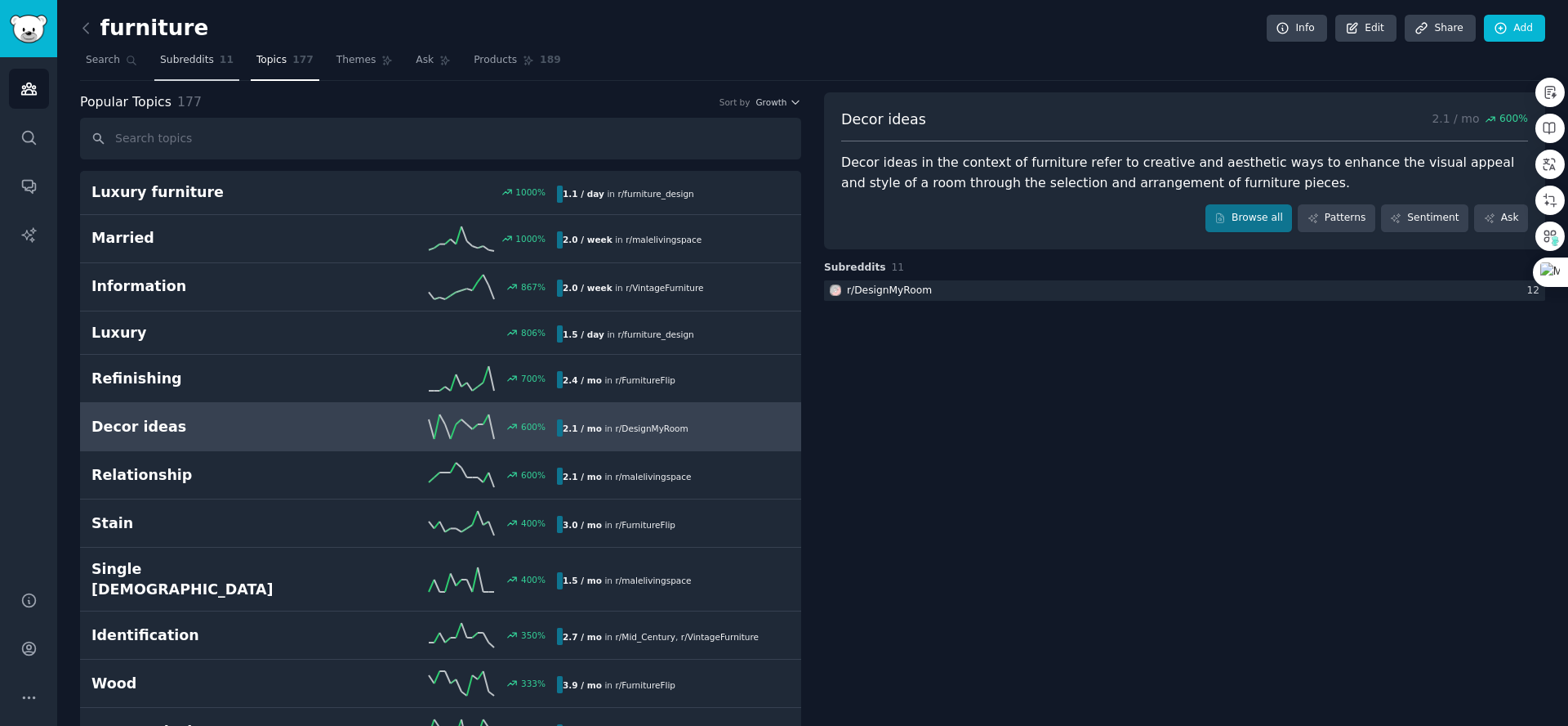
click at [185, 65] on span "Subreddits" at bounding box center [187, 60] width 54 height 15
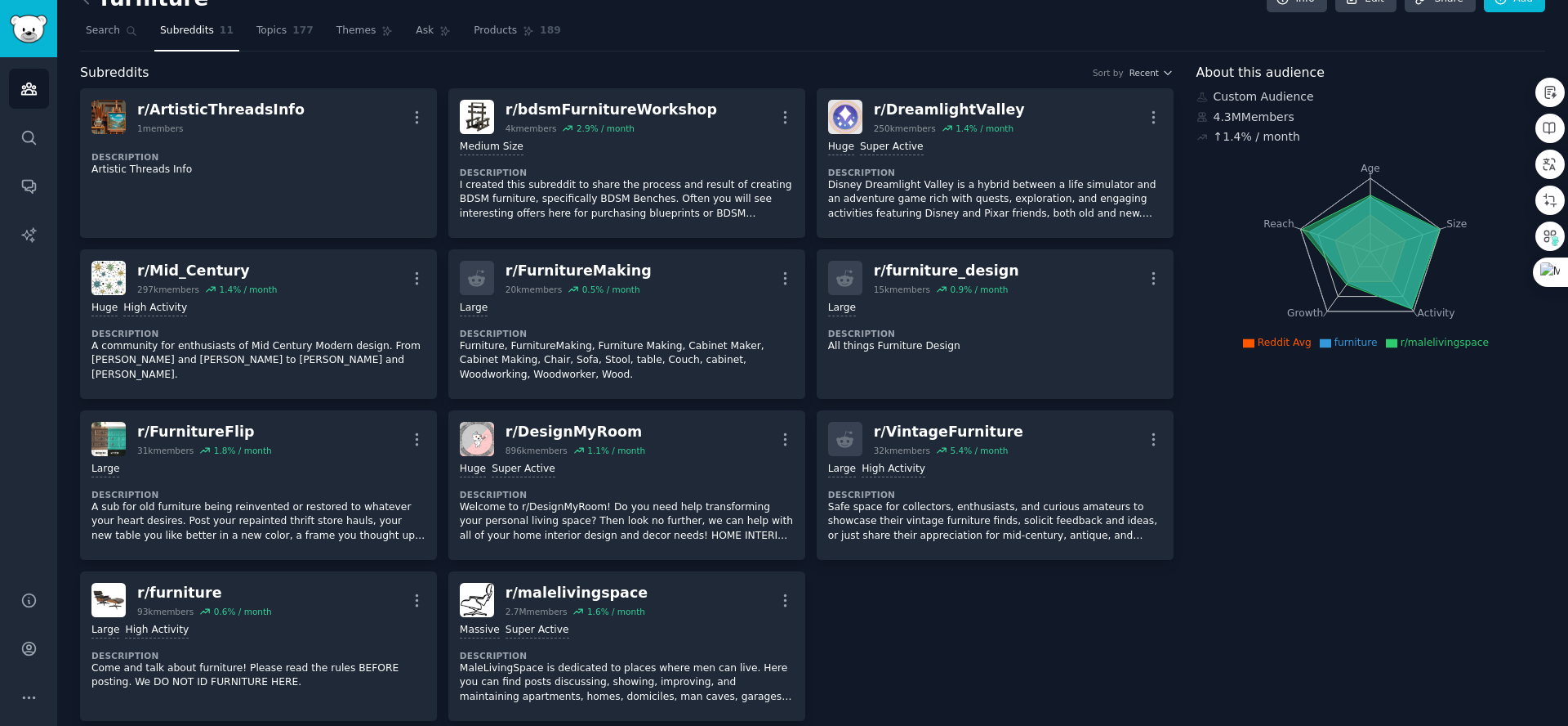
scroll to position [183, 0]
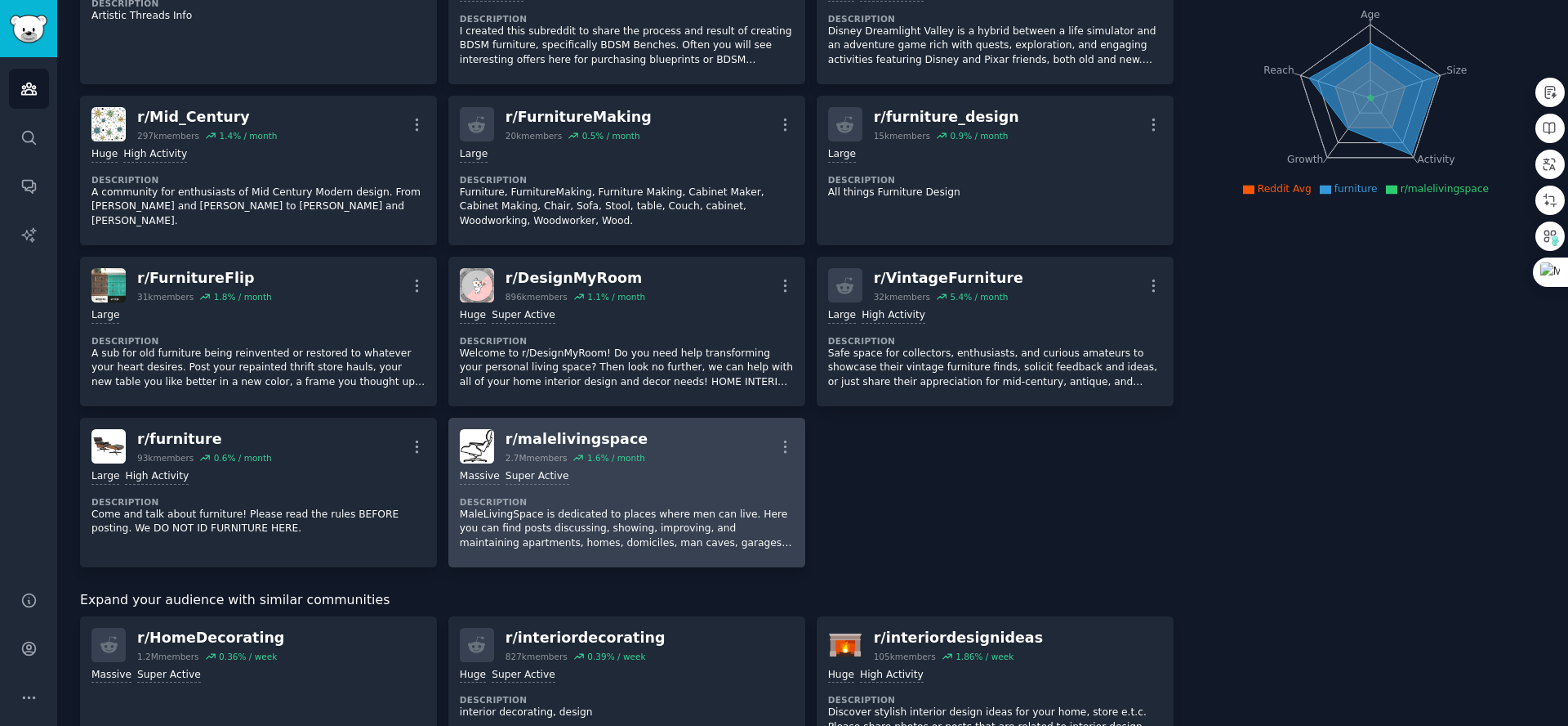
click at [627, 509] on p "MaleLivingSpace is dedicated to places where men can live. Here you can find po…" at bounding box center [627, 529] width 334 height 44
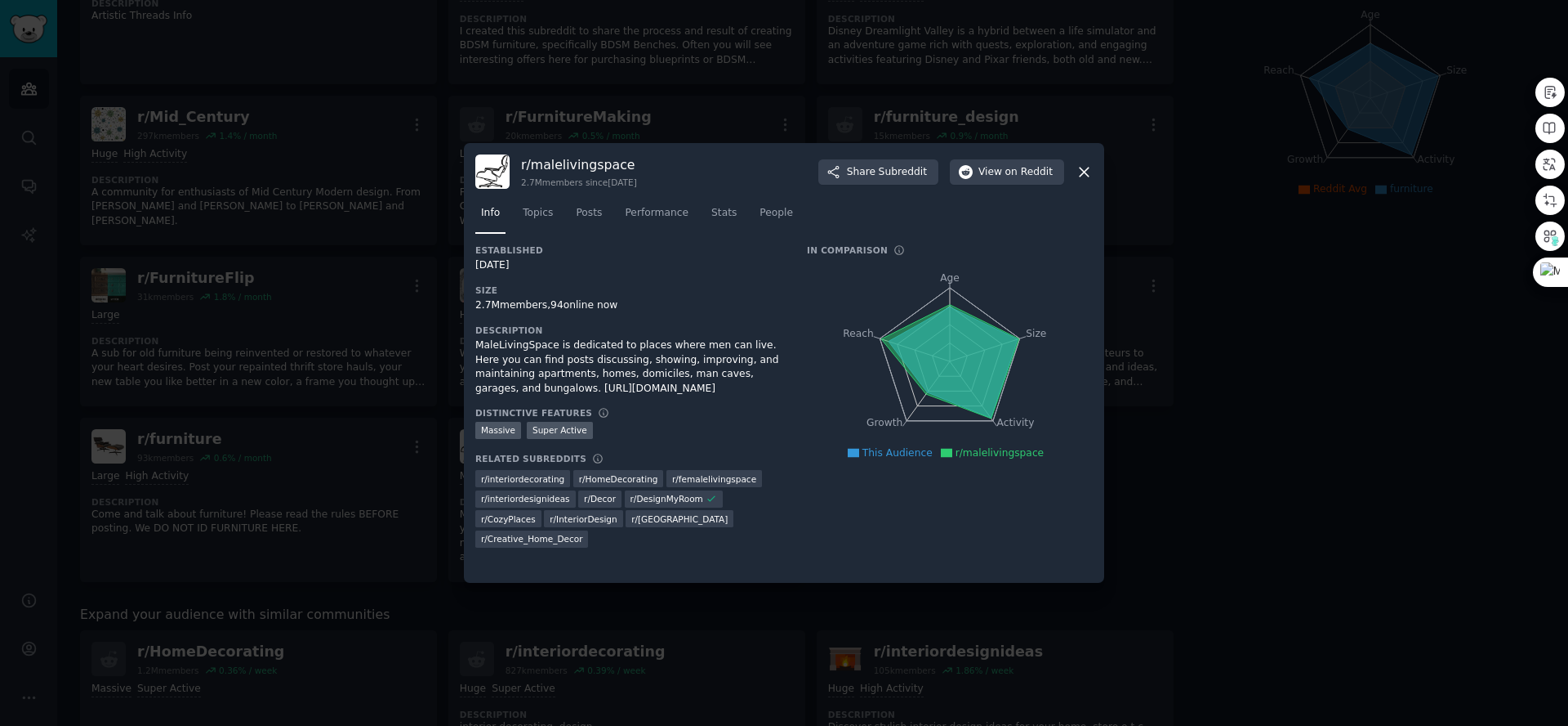
drag, startPoint x: 472, startPoint y: 331, endPoint x: 744, endPoint y: 413, distance: 284.1
click at [744, 413] on div "r/ malelivingspace 2.7M members since [DATE] Share Subreddit View on Reddit Inf…" at bounding box center [784, 363] width 641 height 439
click at [749, 436] on icon at bounding box center [754, 437] width 15 height 15
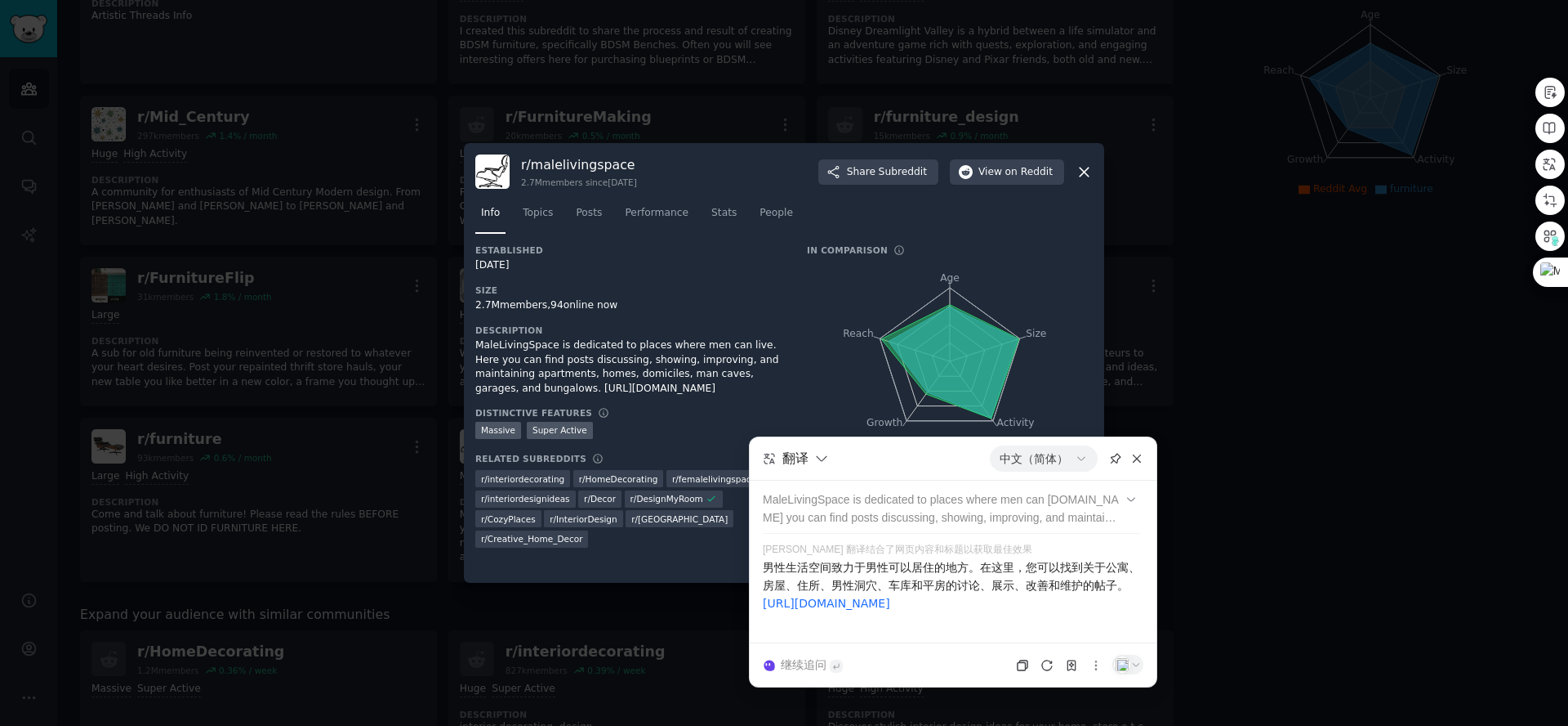
click at [802, 321] on div "Established [DATE] Size 2.7M members, 94 online now Description MaleLivingSpace…" at bounding box center [784, 402] width 618 height 315
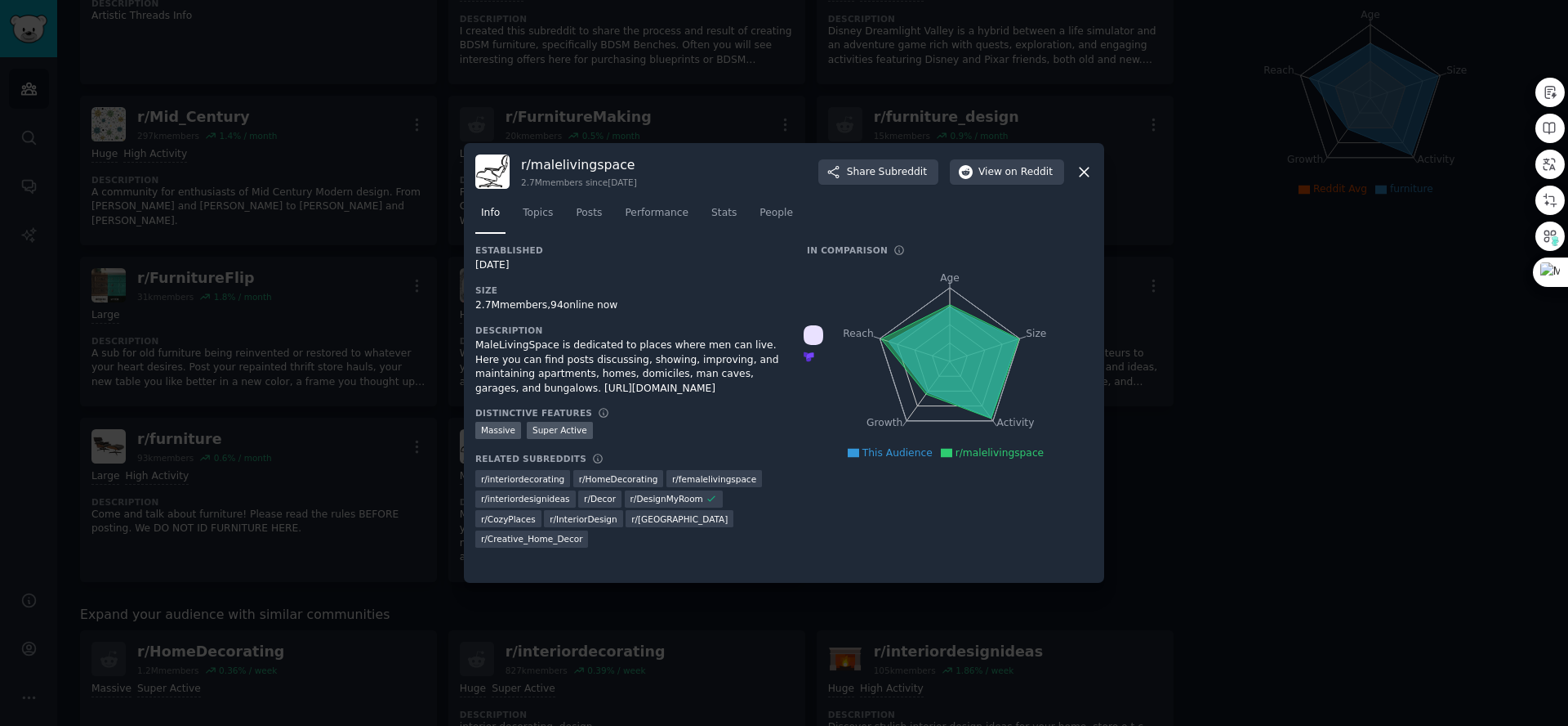
click at [1087, 163] on icon at bounding box center [1084, 171] width 17 height 17
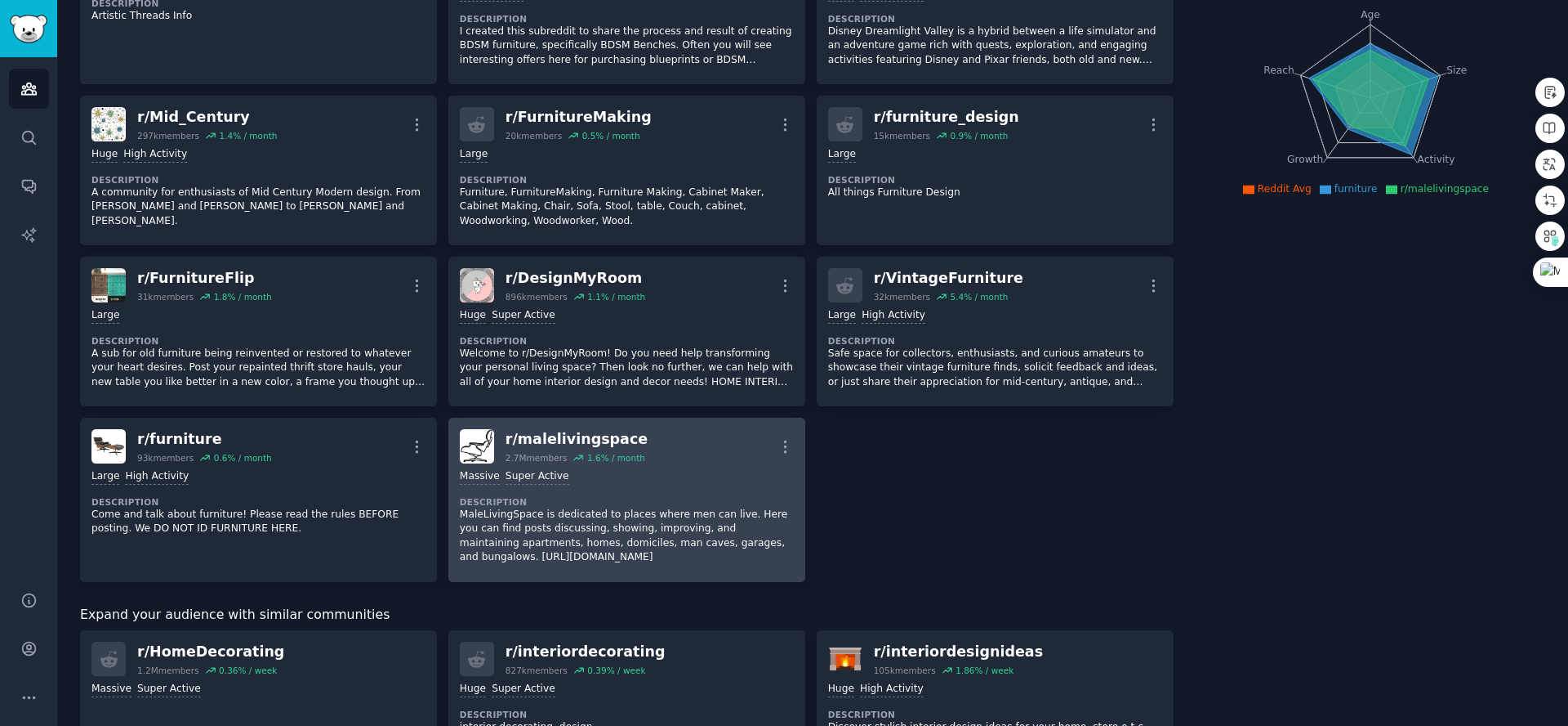
click at [566, 439] on div "r/ malelivingspace" at bounding box center [576, 439] width 142 height 21
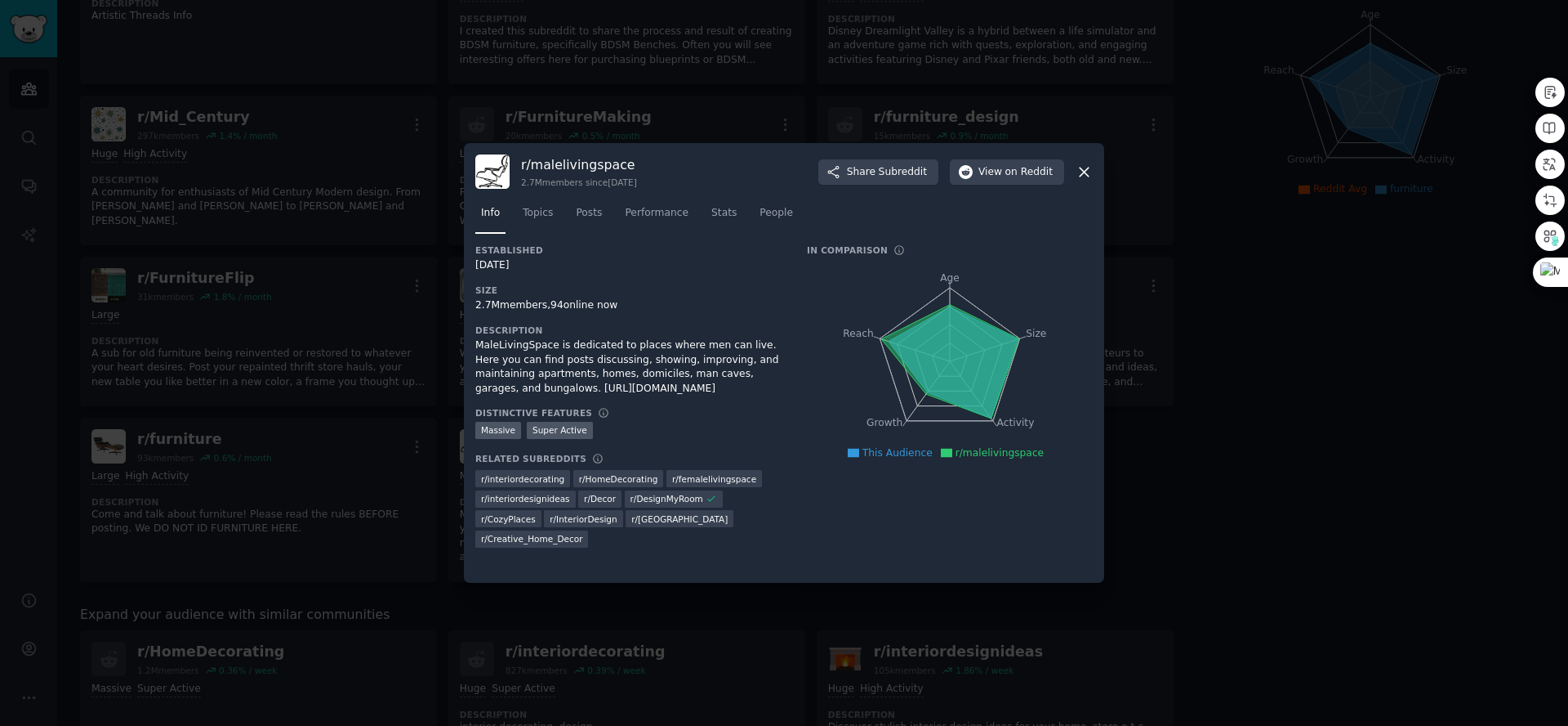
click at [1084, 163] on icon at bounding box center [1084, 171] width 17 height 17
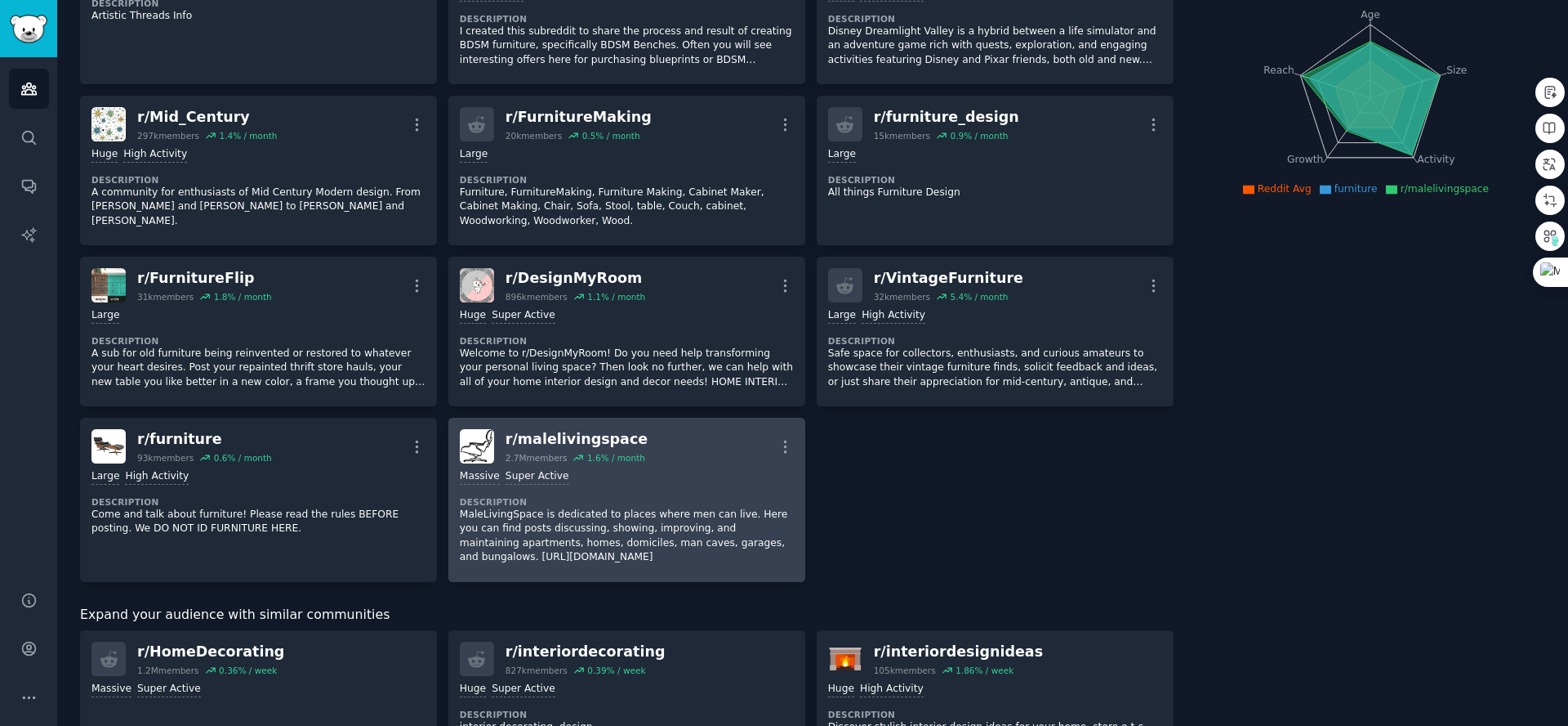
click at [533, 440] on div "r/ malelivingspace" at bounding box center [576, 439] width 142 height 21
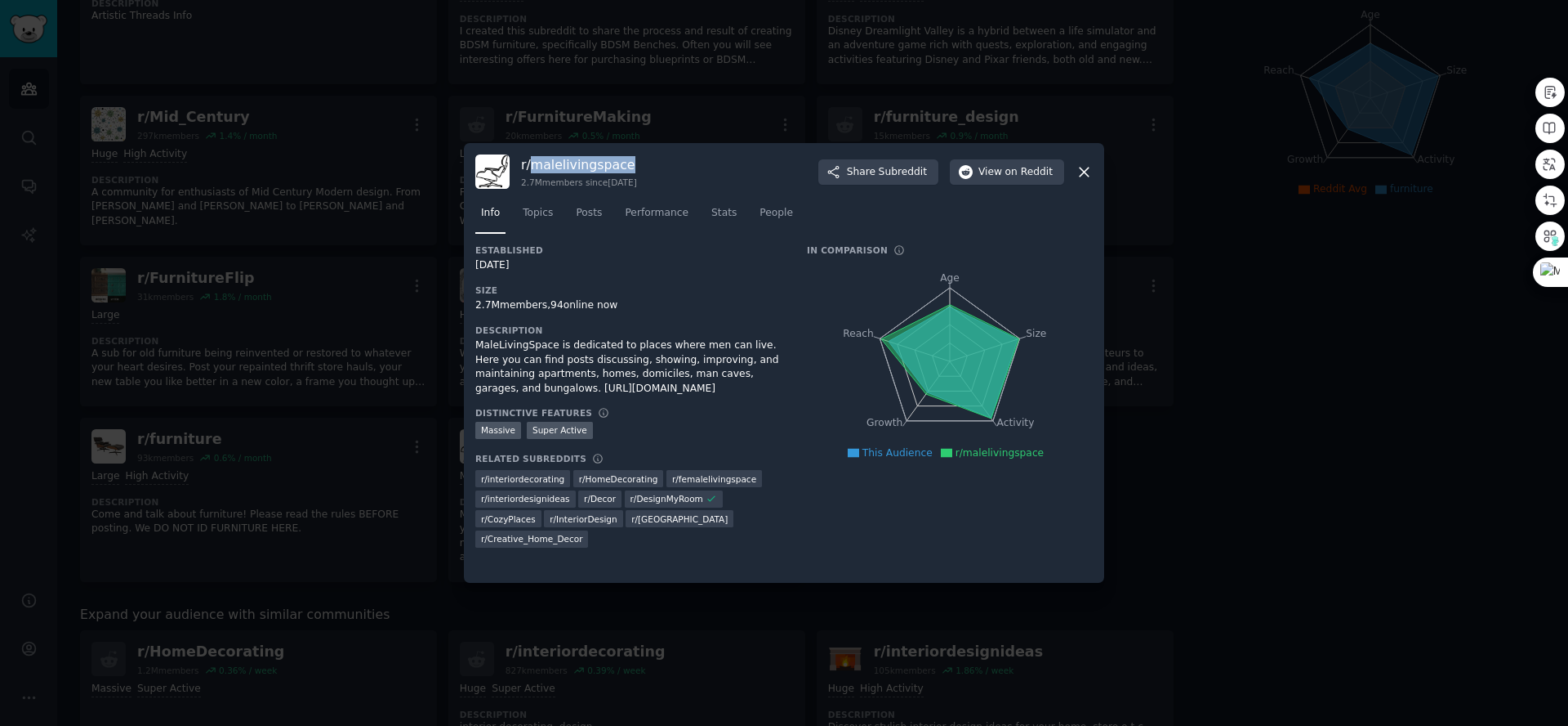
drag, startPoint x: 642, startPoint y: 156, endPoint x: 555, endPoint y: 162, distance: 87.2
click at [532, 156] on h3 "r/ malelivingspace" at bounding box center [578, 164] width 116 height 17
copy h3 "malelivingspace"
